Goal: Task Accomplishment & Management: Use online tool/utility

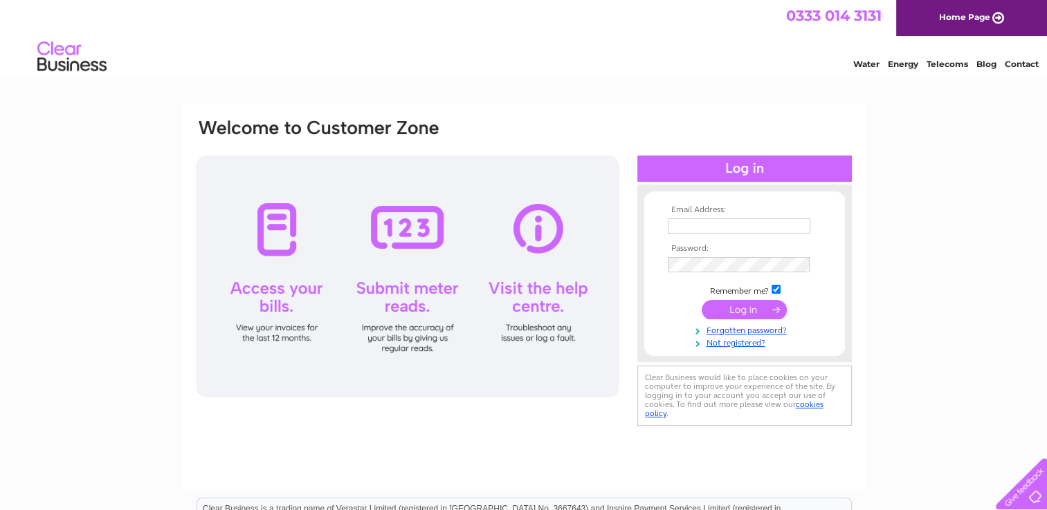
click at [766, 230] on input "text" at bounding box center [739, 226] width 142 height 15
type input "fandsholdings19@gmail.com"
click at [701, 301] on input "submit" at bounding box center [743, 310] width 85 height 19
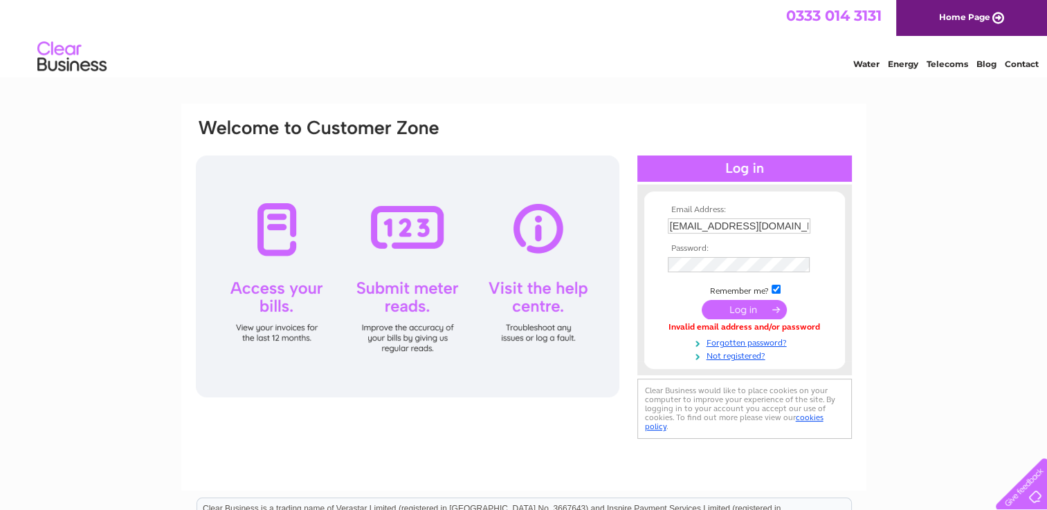
click at [708, 256] on td at bounding box center [744, 265] width 160 height 22
click at [952, 18] on link "Home Page" at bounding box center [971, 18] width 151 height 36
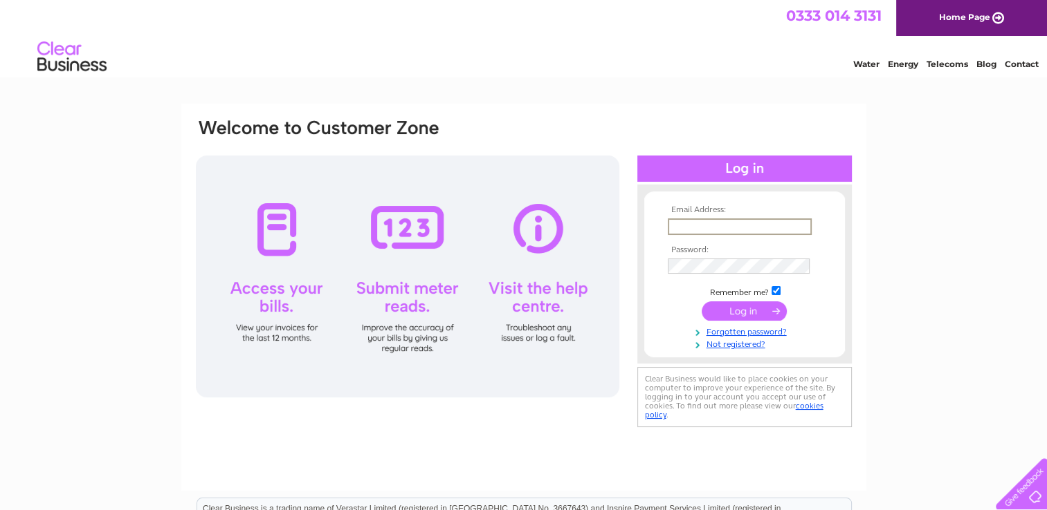
click at [740, 222] on input "text" at bounding box center [740, 227] width 144 height 17
type input "[EMAIL_ADDRESS][DOMAIN_NAME]"
click at [762, 229] on input "text" at bounding box center [740, 227] width 144 height 17
type input "fandsholdings19@gmail.com"
click at [736, 310] on input "submit" at bounding box center [743, 310] width 85 height 19
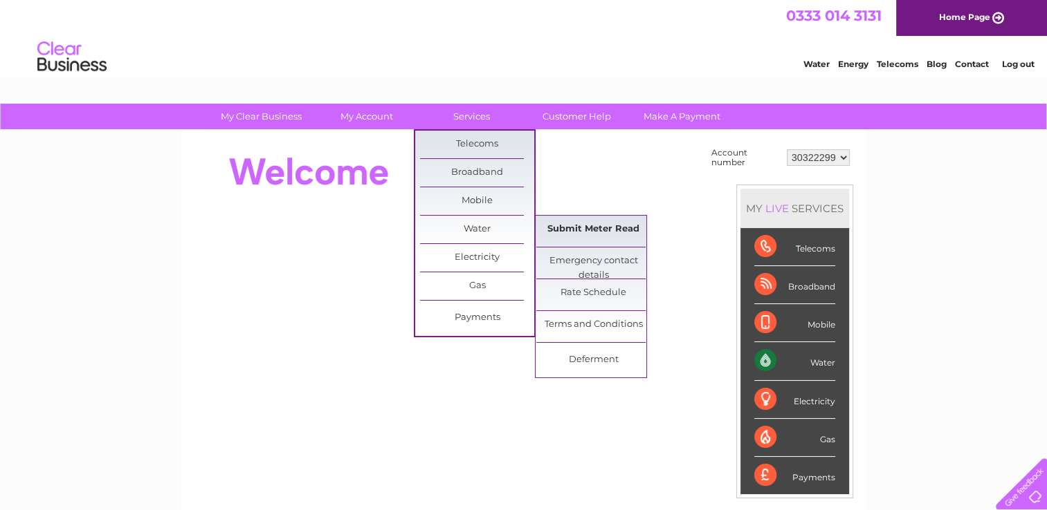
click at [598, 229] on link "Submit Meter Read" at bounding box center [593, 230] width 114 height 28
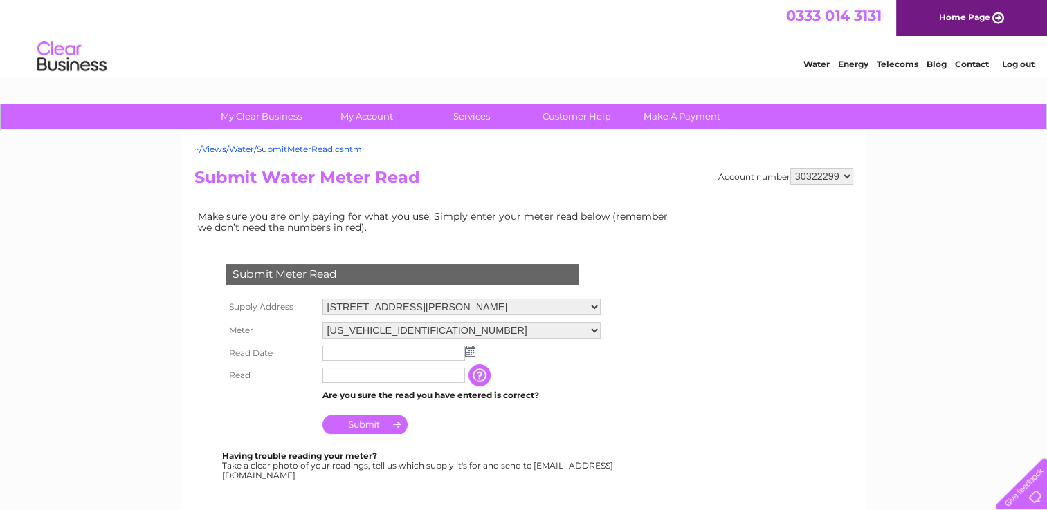
click at [470, 350] on img at bounding box center [470, 351] width 10 height 11
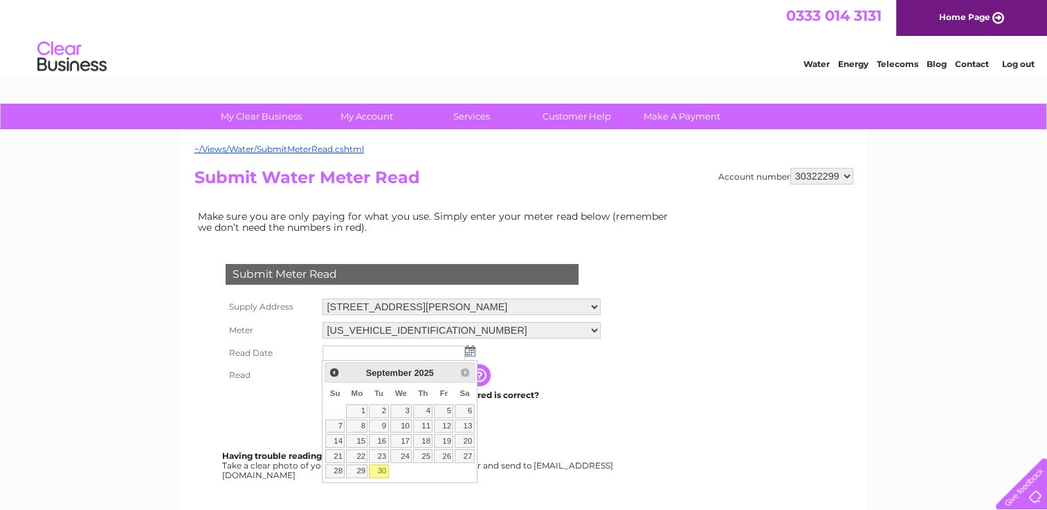
drag, startPoint x: 385, startPoint y: 469, endPoint x: 383, endPoint y: 450, distance: 19.5
click at [385, 469] on link "30" at bounding box center [378, 472] width 19 height 14
type input "[DATE]"
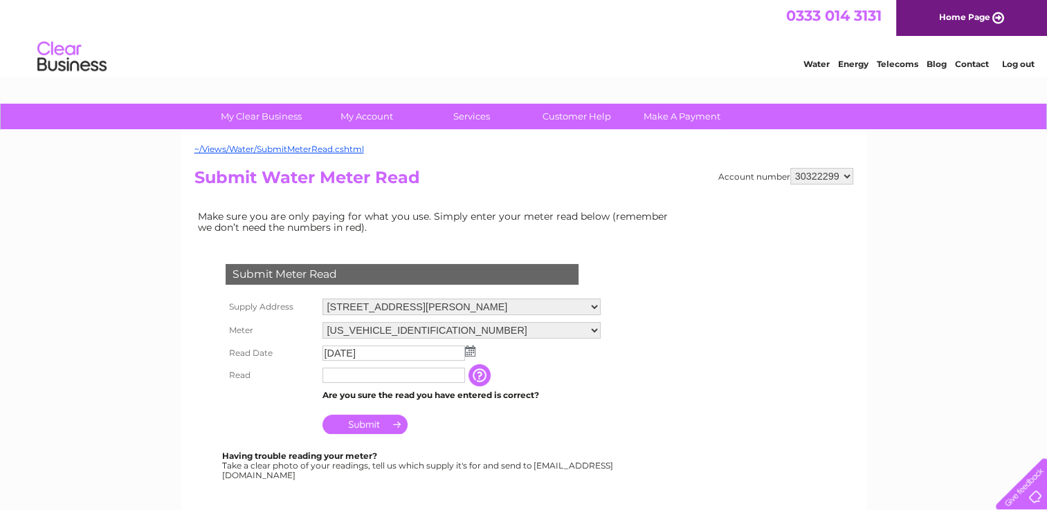
click at [385, 378] on input "text" at bounding box center [393, 375] width 142 height 15
type input "3600"
click at [369, 427] on input "Submit" at bounding box center [364, 425] width 85 height 19
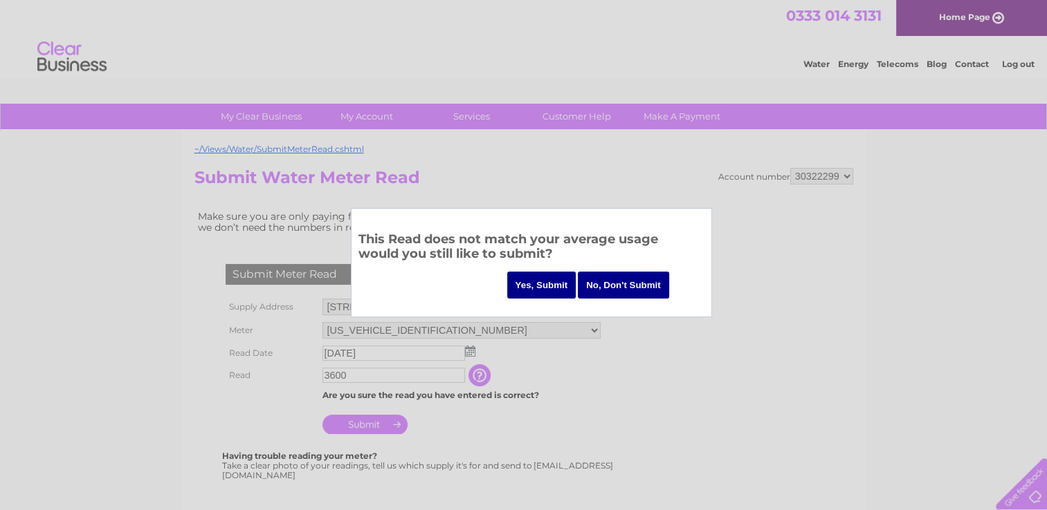
click at [554, 286] on input "Yes, Submit" at bounding box center [541, 285] width 69 height 27
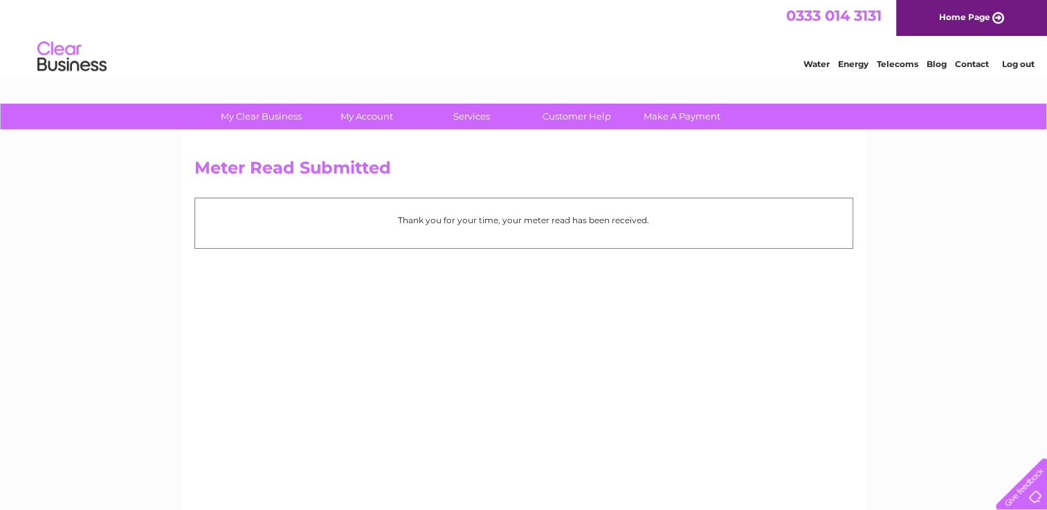
click at [1018, 63] on link "Log out" at bounding box center [1017, 64] width 33 height 10
